Goal: Navigation & Orientation: Find specific page/section

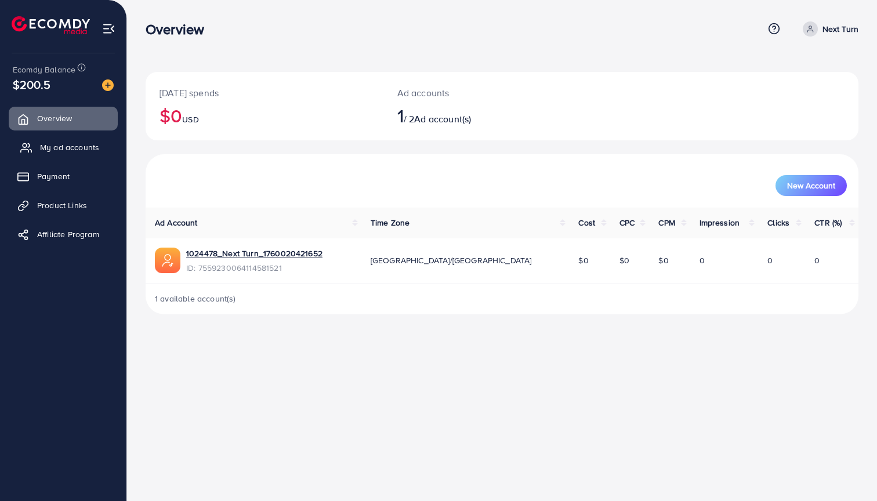
click at [78, 152] on span "My ad accounts" at bounding box center [69, 147] width 59 height 12
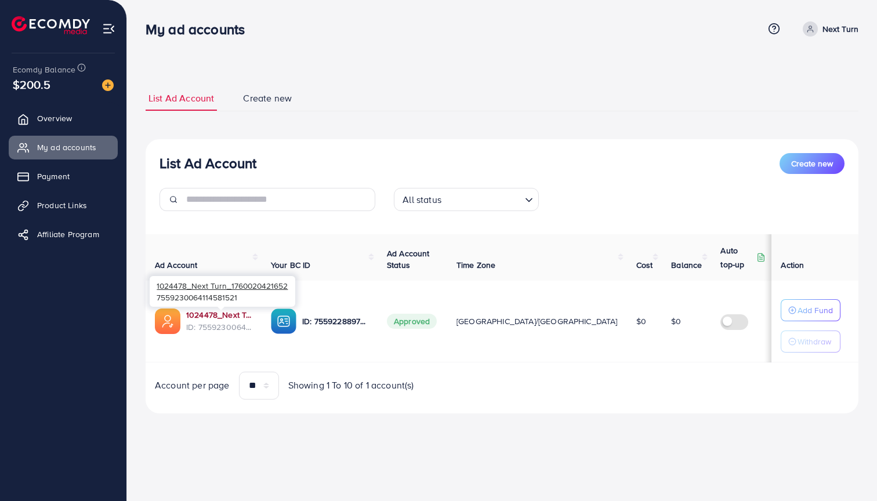
click at [234, 313] on link "1024478_Next Turn_1760020421652" at bounding box center [219, 315] width 66 height 12
click at [67, 118] on span "Overview" at bounding box center [57, 118] width 35 height 12
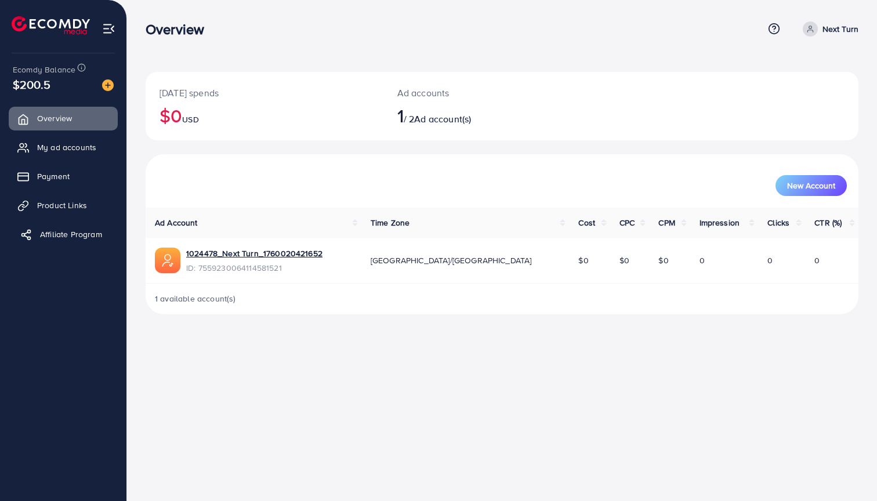
click at [67, 230] on span "Affiliate Program" at bounding box center [71, 234] width 62 height 12
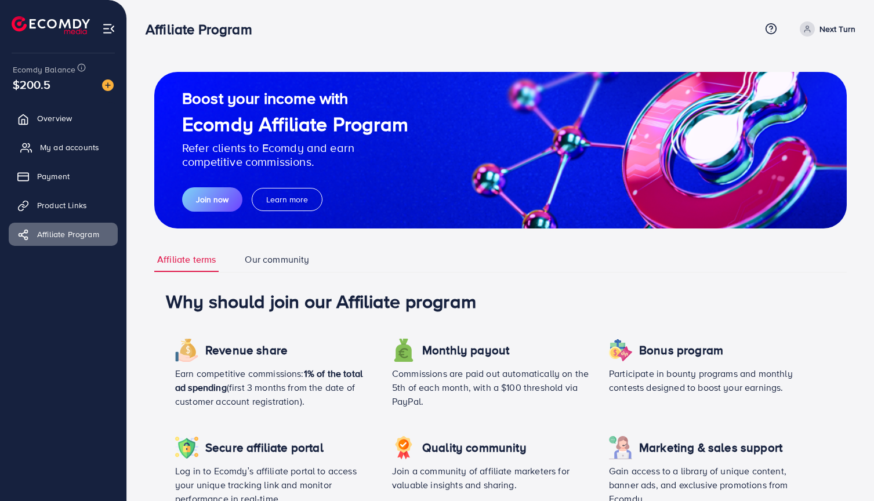
click at [70, 139] on link "My ad accounts" at bounding box center [63, 147] width 109 height 23
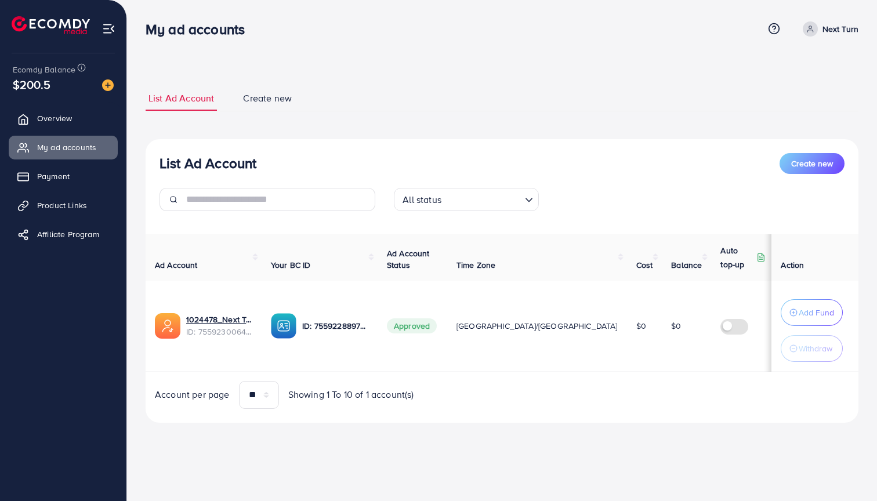
click at [289, 104] on span "Create new" at bounding box center [267, 98] width 49 height 13
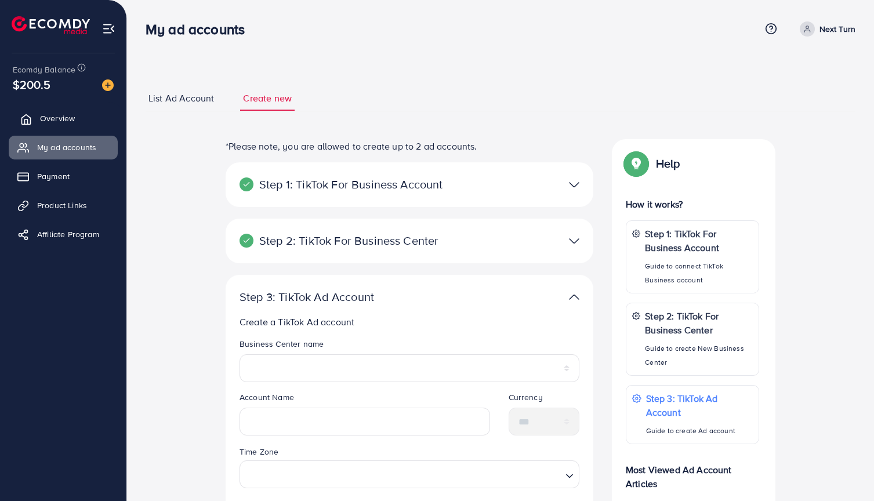
click at [79, 123] on link "Overview" at bounding box center [63, 118] width 109 height 23
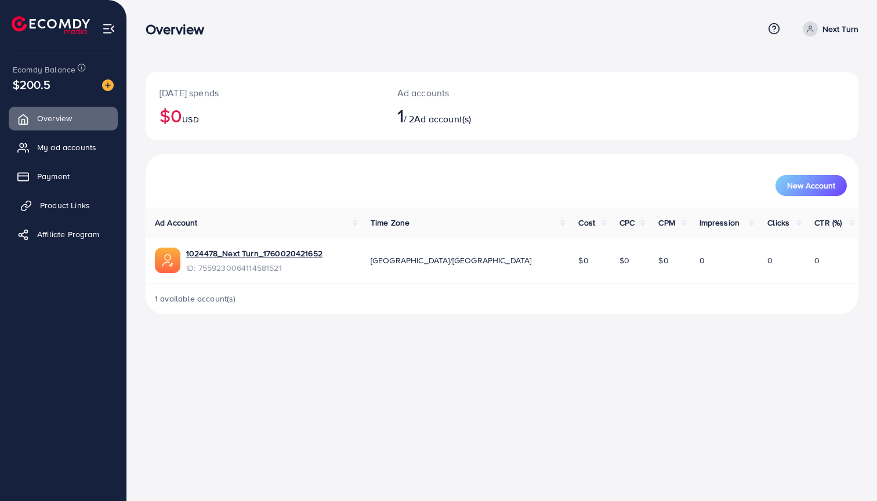
click at [70, 212] on link "Product Links" at bounding box center [63, 205] width 109 height 23
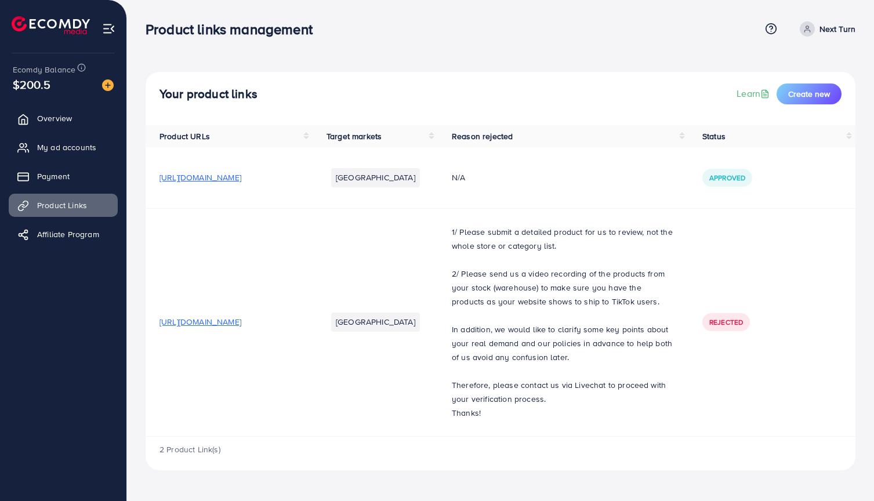
scroll to position [15, 0]
click at [241, 172] on span "[URL][DOMAIN_NAME]" at bounding box center [200, 178] width 82 height 12
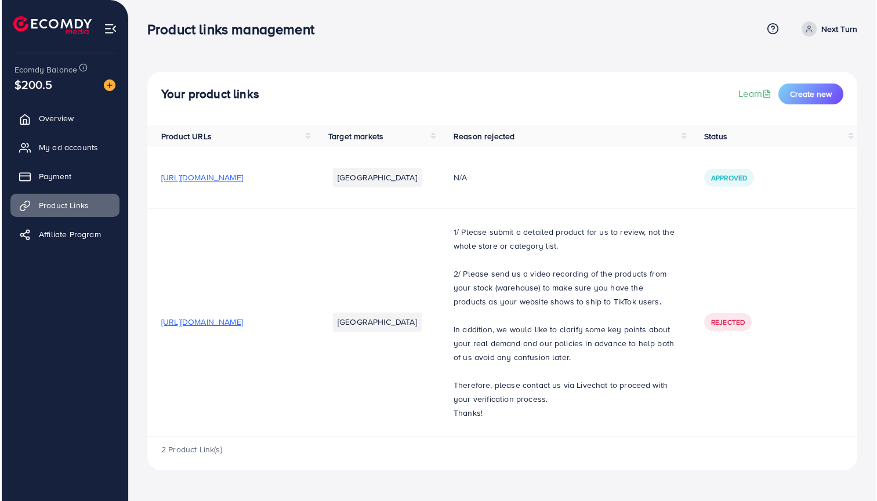
scroll to position [0, 0]
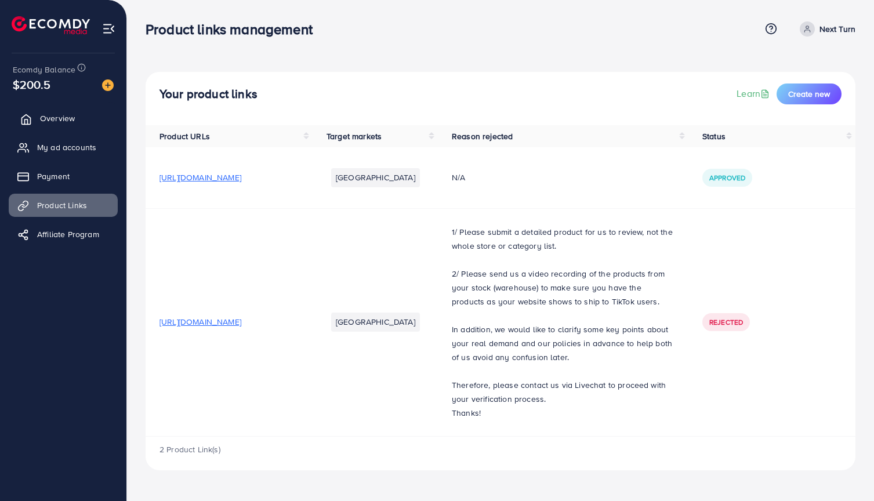
click at [56, 114] on span "Overview" at bounding box center [57, 118] width 35 height 12
